Goal: Transaction & Acquisition: Book appointment/travel/reservation

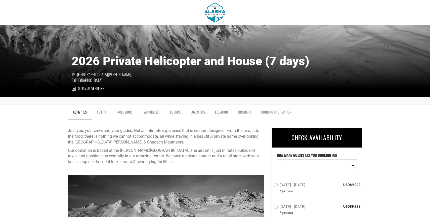
scroll to position [190, 0]
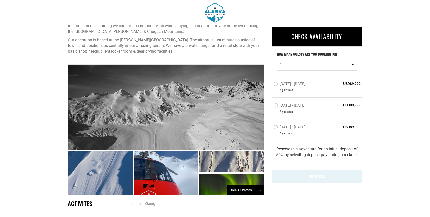
click at [310, 64] on span "1" at bounding box center [315, 64] width 70 height 5
click at [284, 103] on link "4" at bounding box center [316, 103] width 79 height 9
select select "4"
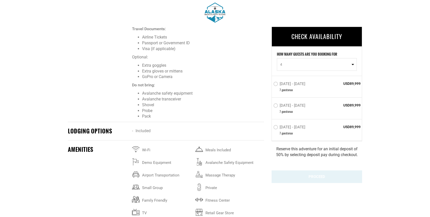
scroll to position [608, 0]
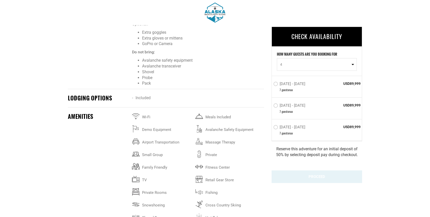
click at [275, 85] on label "[DATE] - [DATE]" at bounding box center [289, 84] width 33 height 6
click at [270, 85] on input "[DATE] - [DATE]" at bounding box center [270, 85] width 0 height 11
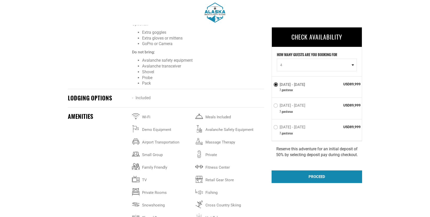
click at [275, 82] on label "[DATE] - [DATE]" at bounding box center [289, 84] width 33 height 6
click at [270, 82] on input "[DATE] - [DATE]" at bounding box center [270, 86] width 0 height 11
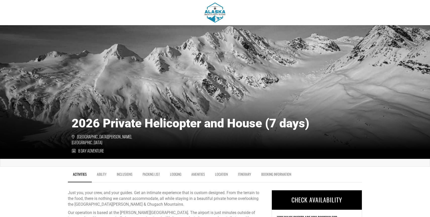
scroll to position [25, 0]
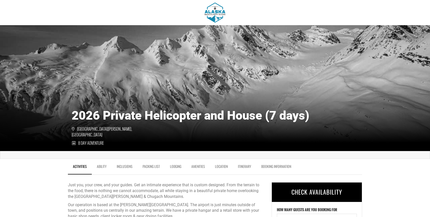
click at [243, 165] on link "Itinerary" at bounding box center [244, 167] width 23 height 13
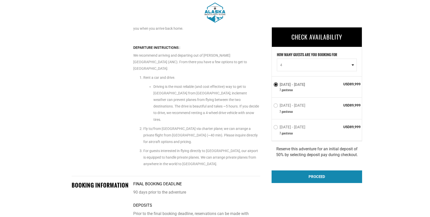
scroll to position [1192, 0]
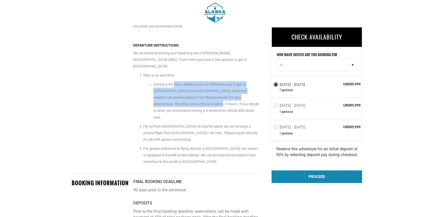
drag, startPoint x: 175, startPoint y: 65, endPoint x: 177, endPoint y: 87, distance: 22.5
click at [177, 87] on p "Driving is the most reliable (and cost effective) way to get to [GEOGRAPHIC_DAT…" at bounding box center [206, 100] width 107 height 39
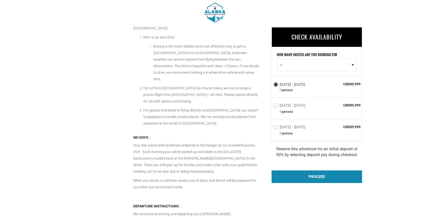
scroll to position [1011, 0]
